Goal: Task Accomplishment & Management: Complete application form

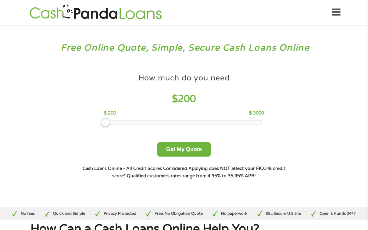
drag, startPoint x: 151, startPoint y: 123, endPoint x: 110, endPoint y: 121, distance: 41.2
click at [110, 121] on div at bounding box center [183, 122] width 155 height 4
click at [204, 150] on button "Get My Quote" at bounding box center [183, 149] width 53 height 14
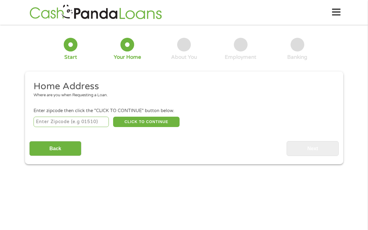
click at [83, 124] on input "number" at bounding box center [71, 122] width 75 height 10
type input "30248"
click at [125, 123] on button "CLICK TO CONTINUE" at bounding box center [146, 122] width 66 height 10
type input "30248"
type input "Locust Grove"
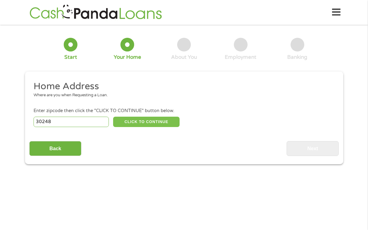
select select "[US_STATE]"
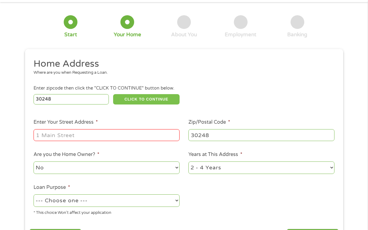
scroll to position [34, 0]
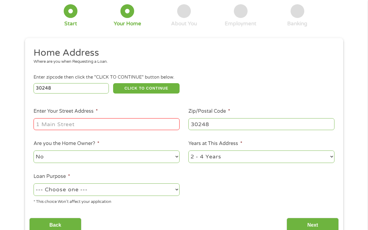
click at [162, 120] on input "Enter Your Street Address *" at bounding box center [107, 124] width 146 height 12
type input "l"
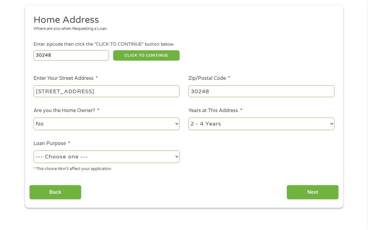
scroll to position [67, 0]
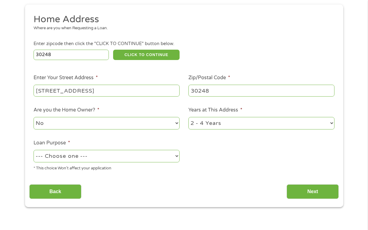
type input "[STREET_ADDRESS]"
click at [157, 123] on select "No Yes" at bounding box center [107, 123] width 146 height 12
click at [198, 120] on select "1 Year or less 1 - 2 Years 2 - 4 Years Over 4 Years" at bounding box center [261, 123] width 146 height 12
select select "12months"
click at [188, 117] on select "1 Year or less 1 - 2 Years 2 - 4 Years Over 4 Years" at bounding box center [261, 123] width 146 height 12
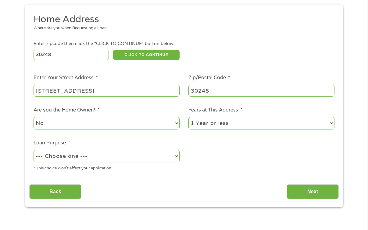
click at [119, 160] on select "--- Choose one --- Pay Bills Debt Consolidation Home Improvement Major Purchase…" at bounding box center [107, 156] width 146 height 12
click at [34, 150] on select "--- Choose one --- Pay Bills Debt Consolidation Home Improvement Major Purchase…" at bounding box center [107, 156] width 146 height 12
click at [171, 154] on select "--- Choose one --- Pay Bills Debt Consolidation Home Improvement Major Purchase…" at bounding box center [107, 156] width 146 height 12
select select "paybills"
click at [34, 150] on select "--- Choose one --- Pay Bills Debt Consolidation Home Improvement Major Purchase…" at bounding box center [107, 156] width 146 height 12
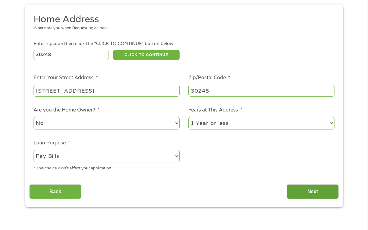
click at [300, 194] on input "Next" at bounding box center [312, 191] width 52 height 15
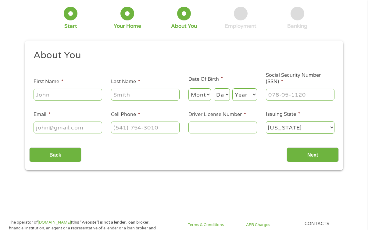
scroll to position [0, 0]
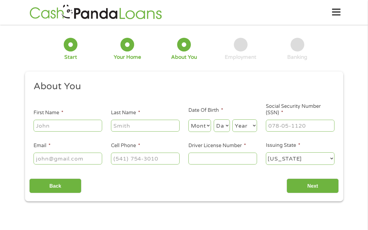
click at [89, 130] on input "First Name *" at bounding box center [68, 126] width 69 height 12
type input "Kayla"
click at [139, 127] on input "Last Name *" at bounding box center [145, 126] width 69 height 12
type input "Staten"
click at [212, 122] on div "Month Month 1 2 3 4 5 6 7 8 9 10 11 12 Day Day 1 2 3 4 5 6 7 8 9 10 11 12 13 14…" at bounding box center [222, 124] width 69 height 17
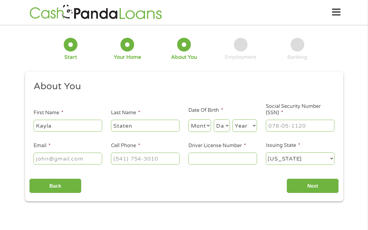
click at [200, 127] on select "Month 1 2 3 4 5 6 7 8 9 10 11 12" at bounding box center [199, 125] width 23 height 12
select select "2"
click at [188, 120] on select "Month 1 2 3 4 5 6 7 8 9 10 11 12" at bounding box center [199, 125] width 23 height 12
click at [221, 129] on select "Day 1 2 3 4 5 6 7 8 9 10 11 12 13 14 15 16 17 18 19 20 21 22 23 24 25 26 27 28 …" at bounding box center [222, 125] width 16 height 12
select select "5"
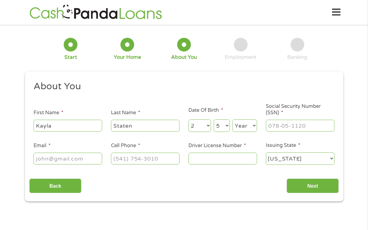
click at [214, 120] on select "Day 1 2 3 4 5 6 7 8 9 10 11 12 13 14 15 16 17 18 19 20 21 22 23 24 25 26 27 28 …" at bounding box center [222, 125] width 16 height 12
click at [249, 129] on select "Year [DATE] 2006 2005 2004 2003 2002 2001 2000 1999 1998 1997 1996 1995 1994 19…" at bounding box center [244, 125] width 25 height 12
select select "1994"
click at [232, 120] on select "Year [DATE] 2006 2005 2004 2003 2002 2001 2000 1999 1998 1997 1996 1995 1994 19…" at bounding box center [244, 125] width 25 height 12
click at [283, 125] on input "___-__-____" at bounding box center [300, 126] width 69 height 12
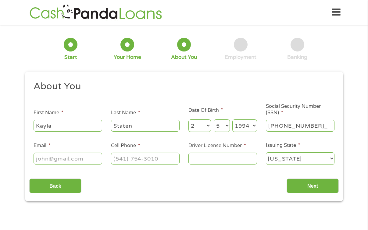
type input "594-39-9986"
click at [80, 163] on input "Email *" at bounding box center [68, 159] width 69 height 12
type input "[EMAIL_ADDRESS][DOMAIN_NAME]"
click at [121, 162] on input "(___) ___-____" at bounding box center [145, 159] width 69 height 12
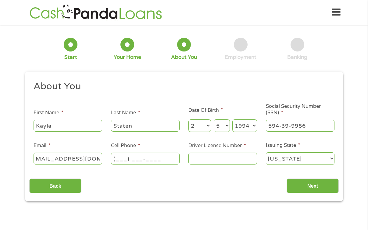
scroll to position [0, 0]
type input "[PHONE_NUMBER]"
click at [192, 159] on input "Driver License Number *" at bounding box center [222, 159] width 69 height 12
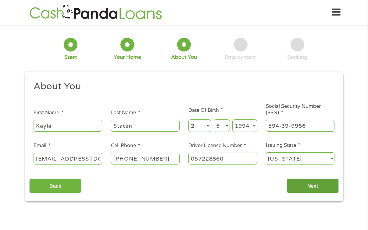
type input "057228860"
click at [308, 193] on input "Next" at bounding box center [312, 186] width 52 height 15
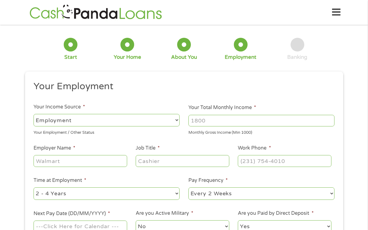
click at [113, 122] on select "--- Choose one --- Employment [DEMOGRAPHIC_DATA] Benefits" at bounding box center [107, 120] width 146 height 12
select select "benefits"
click at [34, 114] on select "--- Choose one --- Employment [DEMOGRAPHIC_DATA] Benefits" at bounding box center [107, 120] width 146 height 12
type input "Other"
type input "[PHONE_NUMBER]"
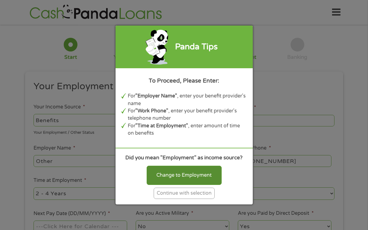
click at [190, 179] on div "Change to Employment" at bounding box center [184, 175] width 75 height 19
select select "fullTime"
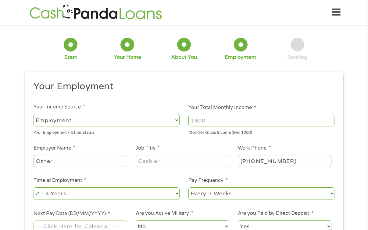
click at [230, 120] on input "Your Total Monthly Income *" at bounding box center [261, 121] width 146 height 12
type input "1601"
click at [99, 161] on input "Other" at bounding box center [80, 161] width 93 height 12
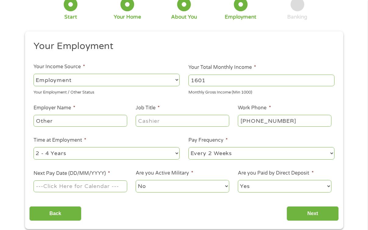
scroll to position [43, 0]
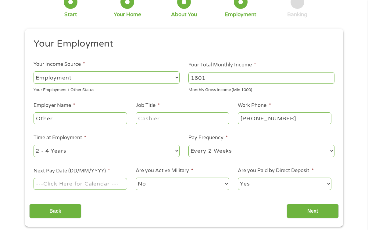
click at [114, 76] on select "--- Choose one --- Employment [DEMOGRAPHIC_DATA] Benefits" at bounding box center [107, 77] width 146 height 12
click at [34, 71] on select "--- Choose one --- Employment [DEMOGRAPHIC_DATA] Benefits" at bounding box center [107, 77] width 146 height 12
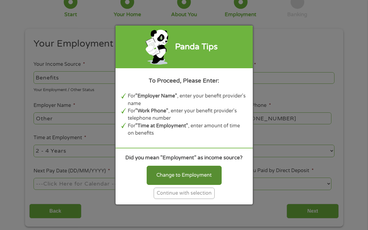
click at [170, 176] on div "Change to Employment" at bounding box center [184, 175] width 75 height 19
select select "fullTime"
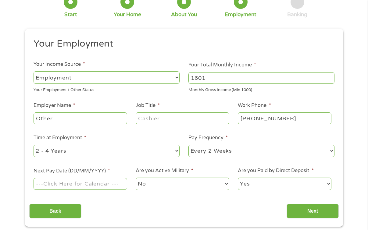
click at [160, 116] on input "Job Title *" at bounding box center [182, 118] width 93 height 12
click at [116, 119] on input "Other" at bounding box center [80, 118] width 93 height 12
drag, startPoint x: 114, startPoint y: 119, endPoint x: 35, endPoint y: 122, distance: 79.0
click at [35, 123] on input "Other" at bounding box center [80, 118] width 93 height 12
type input "O"
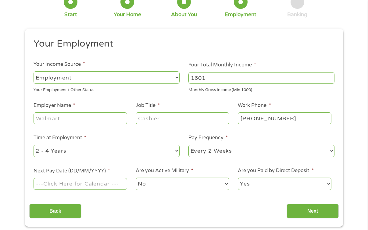
click at [152, 119] on input "Job Title *" at bounding box center [182, 118] width 93 height 12
click at [84, 118] on input "Employer Name *" at bounding box center [80, 118] width 93 height 12
type input "V"
type input "Department of Veteran Affairs"
click at [221, 152] on select "--- Choose one --- Every 2 Weeks Every Week Monthly Semi-Monthly" at bounding box center [261, 151] width 146 height 12
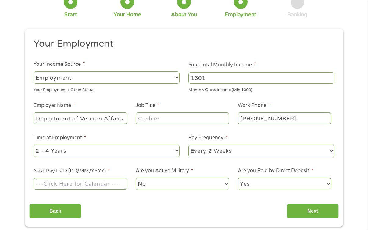
select select "monthly"
click at [188, 145] on select "--- Choose one --- Every 2 Weeks Every Week Monthly Semi-Monthly" at bounding box center [261, 151] width 146 height 12
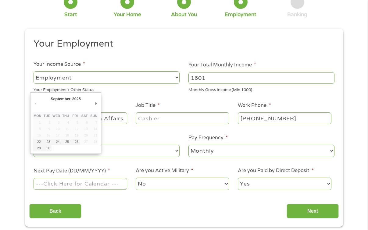
click at [101, 188] on input "Next Pay Date (DD/MM/YYYY) *" at bounding box center [80, 184] width 93 height 12
type input "[DATE]"
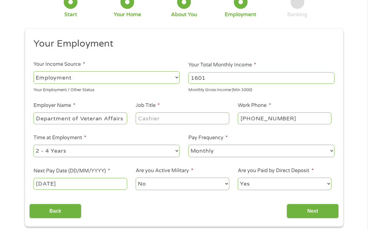
click at [149, 186] on select "No Yes" at bounding box center [182, 184] width 93 height 12
click at [136, 178] on select "No Yes" at bounding box center [182, 184] width 93 height 12
click at [270, 182] on select "Yes No" at bounding box center [284, 184] width 93 height 12
click at [238, 178] on select "Yes No" at bounding box center [284, 184] width 93 height 12
click at [200, 118] on input "Job Title *" at bounding box center [182, 118] width 93 height 12
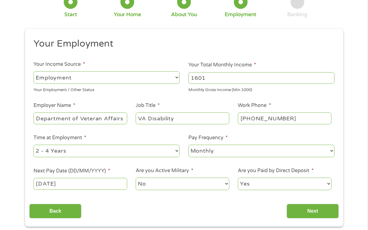
type input "VA Disability"
click at [209, 79] on input "1601" at bounding box center [261, 78] width 146 height 12
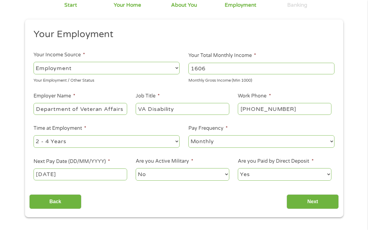
scroll to position [56, 0]
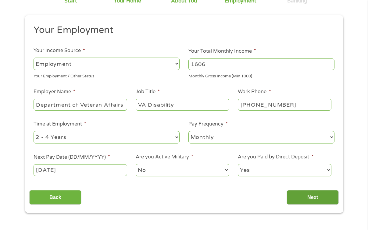
type input "1606"
click at [303, 198] on input "Next" at bounding box center [312, 197] width 52 height 15
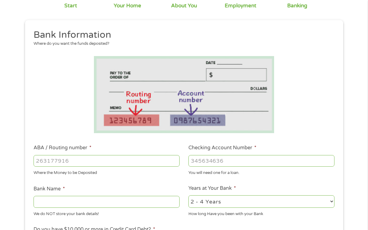
scroll to position [60, 0]
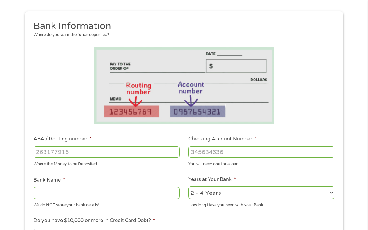
click at [134, 152] on input "ABA / Routing number *" at bounding box center [107, 152] width 146 height 12
type input "267084131"
type input "[PERSON_NAME] [PERSON_NAME] BANK NA"
type input "267084131"
click at [248, 149] on input "Checking Account Number *" at bounding box center [261, 152] width 146 height 12
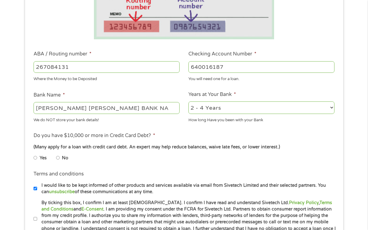
scroll to position [151, 0]
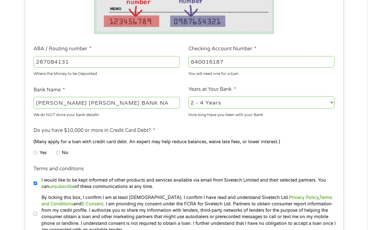
type input "640016187"
click at [36, 153] on input "Yes" at bounding box center [36, 153] width 4 height 10
radio input "true"
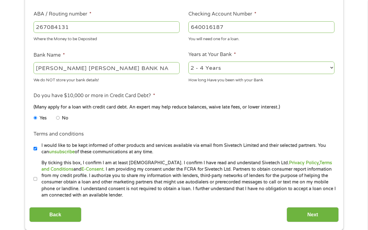
scroll to position [191, 0]
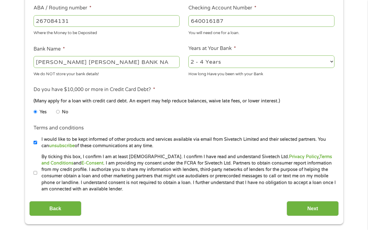
click at [34, 173] on input "By ticking this box, I confirm I am at least [DEMOGRAPHIC_DATA]. I confirm I ha…" at bounding box center [36, 173] width 4 height 10
checkbox input "true"
click at [315, 207] on input "Next" at bounding box center [312, 208] width 52 height 15
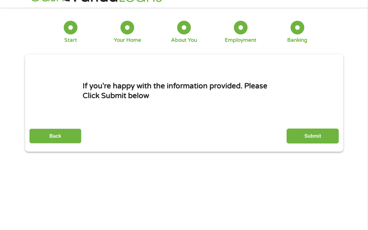
scroll to position [0, 0]
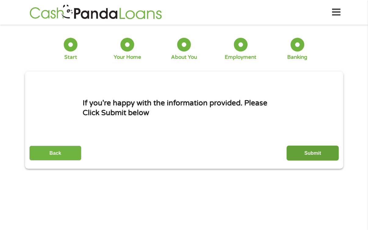
click at [322, 156] on input "Submit" at bounding box center [312, 153] width 52 height 15
